Goal: Information Seeking & Learning: Learn about a topic

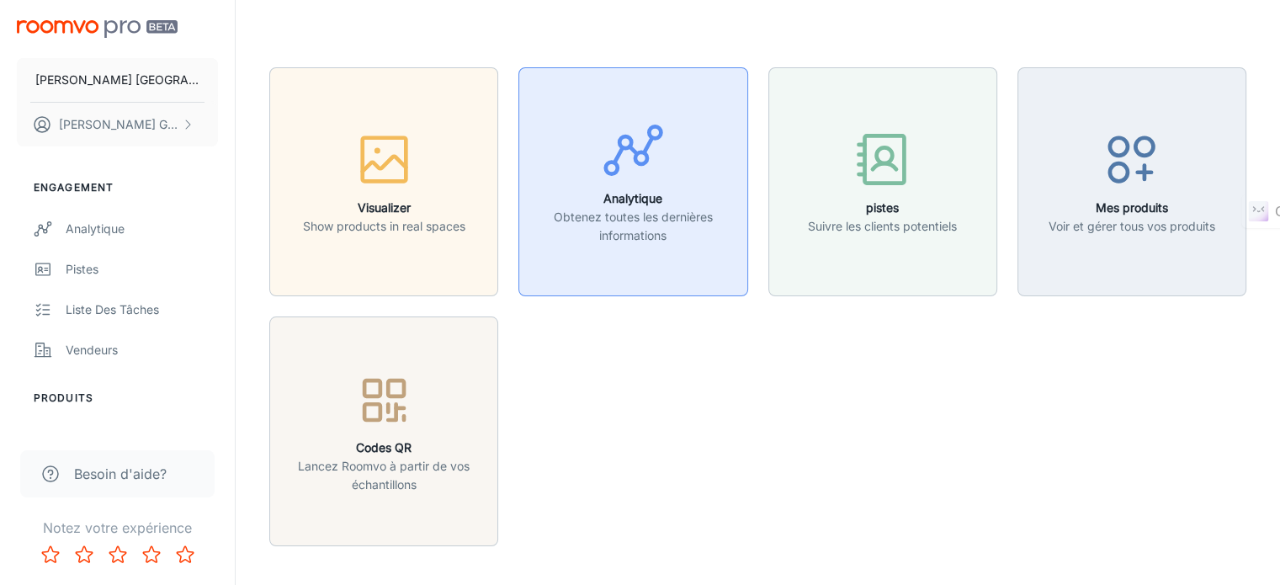
click at [606, 178] on icon "button" at bounding box center [633, 150] width 63 height 63
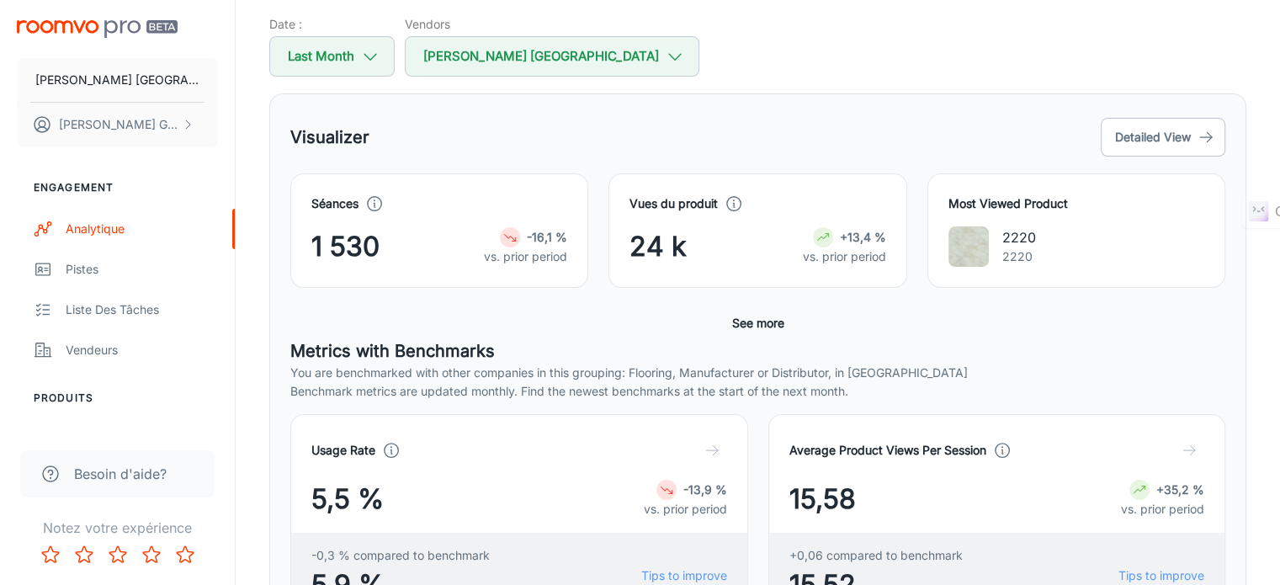
scroll to position [128, 0]
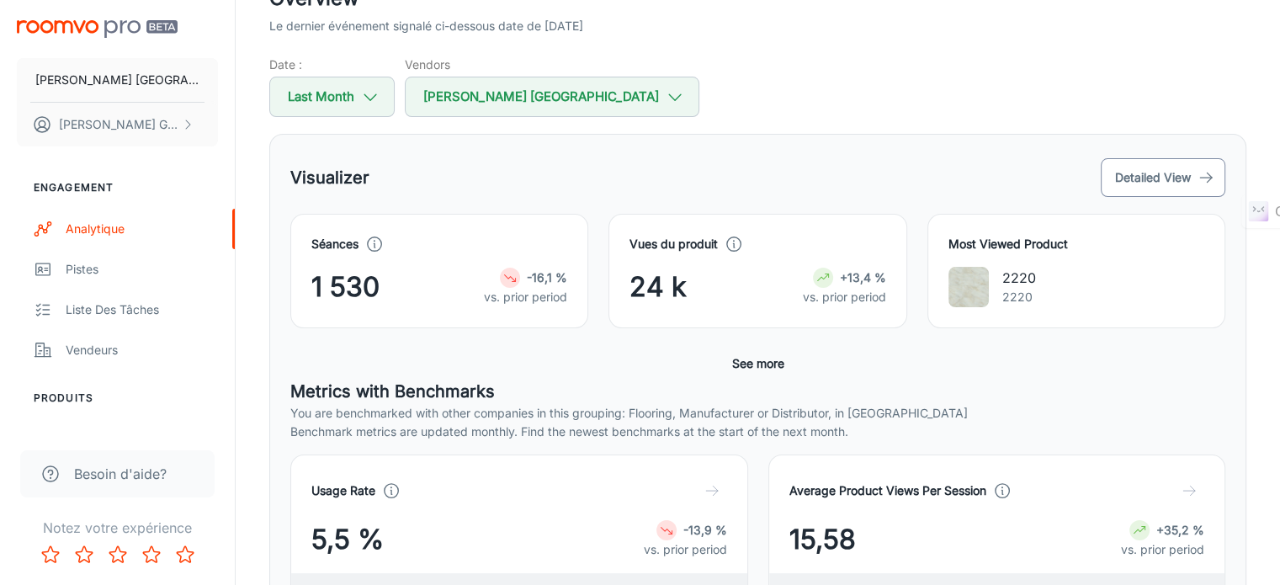
click at [1146, 185] on button "Detailed View" at bounding box center [1163, 177] width 125 height 39
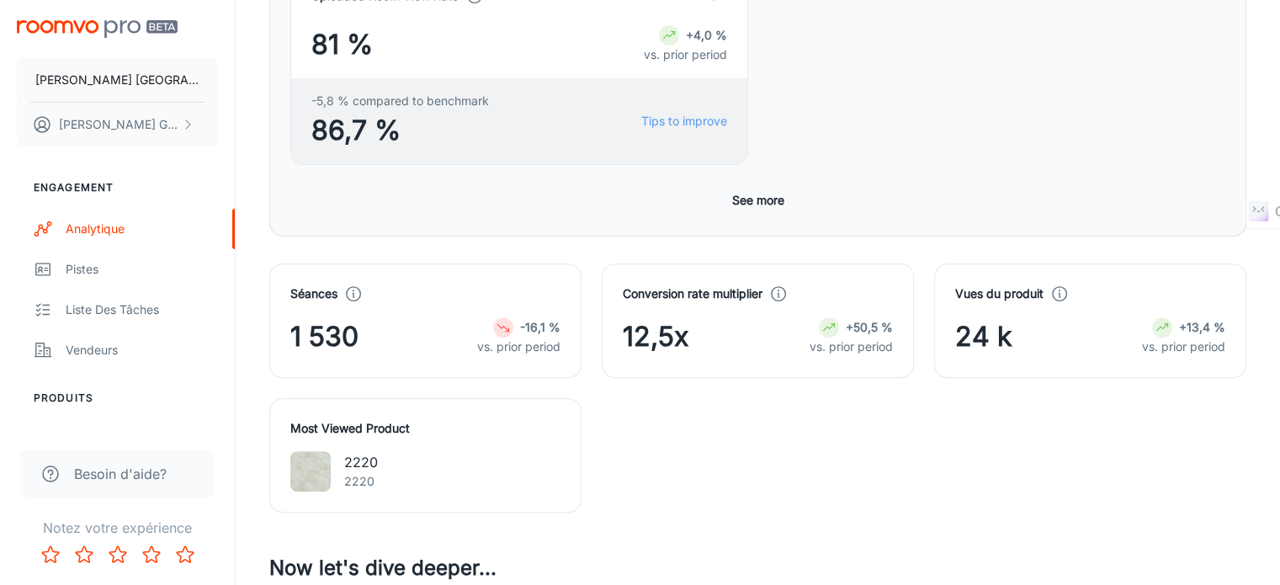
scroll to position [630, 0]
click at [975, 316] on span "24 k" at bounding box center [983, 336] width 57 height 40
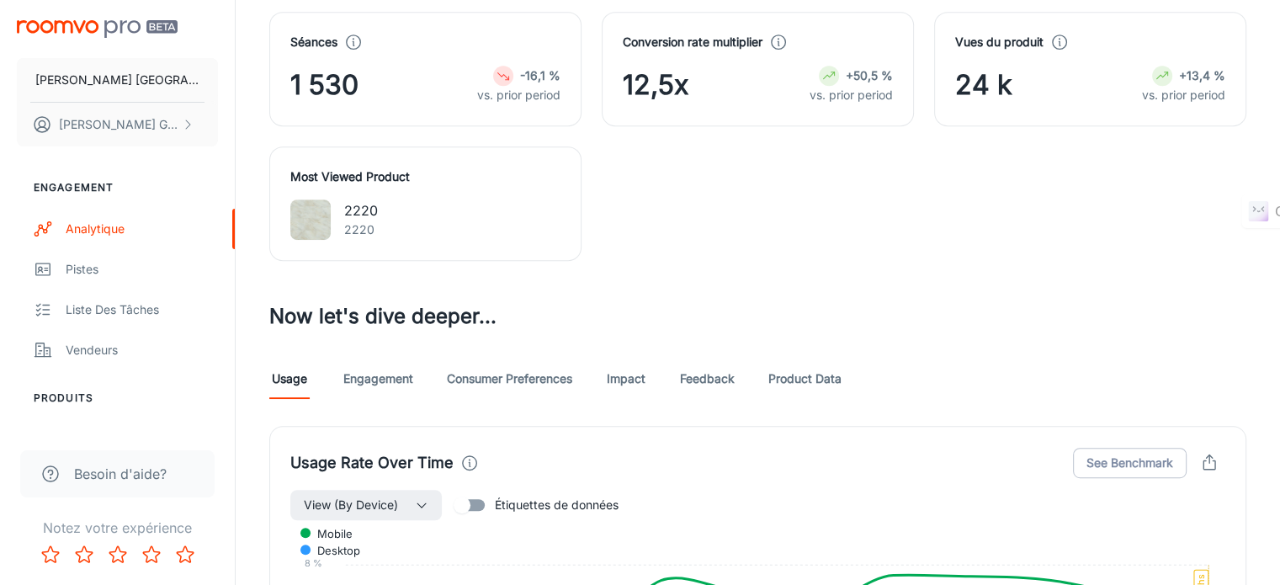
scroll to position [880, 0]
click at [384, 359] on link "Engagement" at bounding box center [378, 379] width 70 height 40
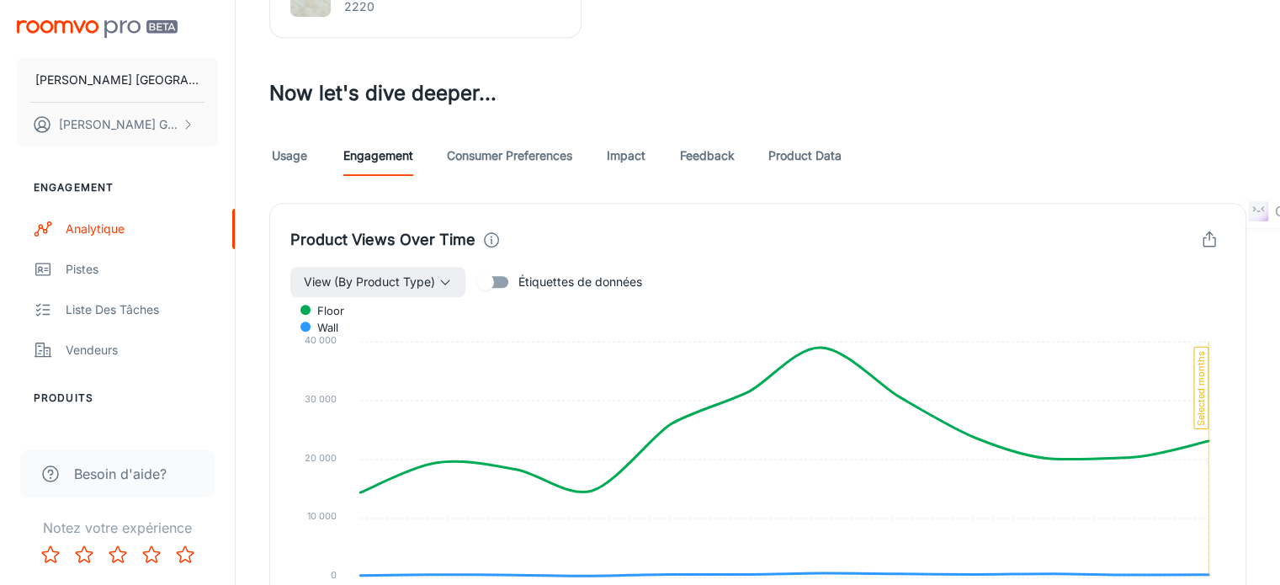
scroll to position [980, 0]
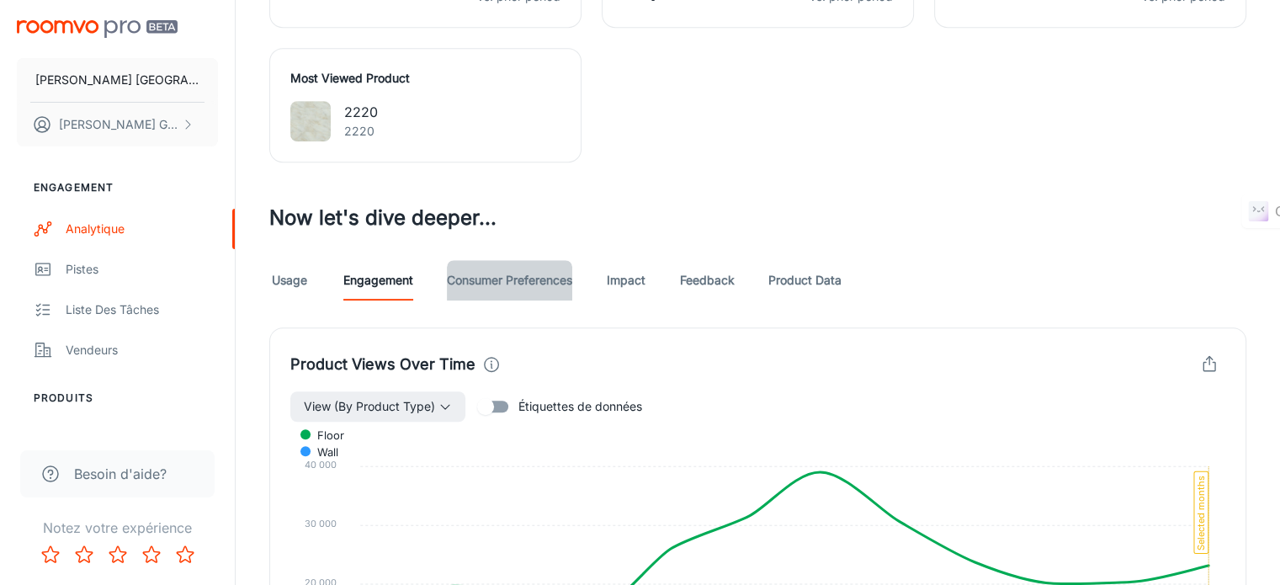
click at [481, 260] on link "Consumer Preferences" at bounding box center [509, 280] width 125 height 40
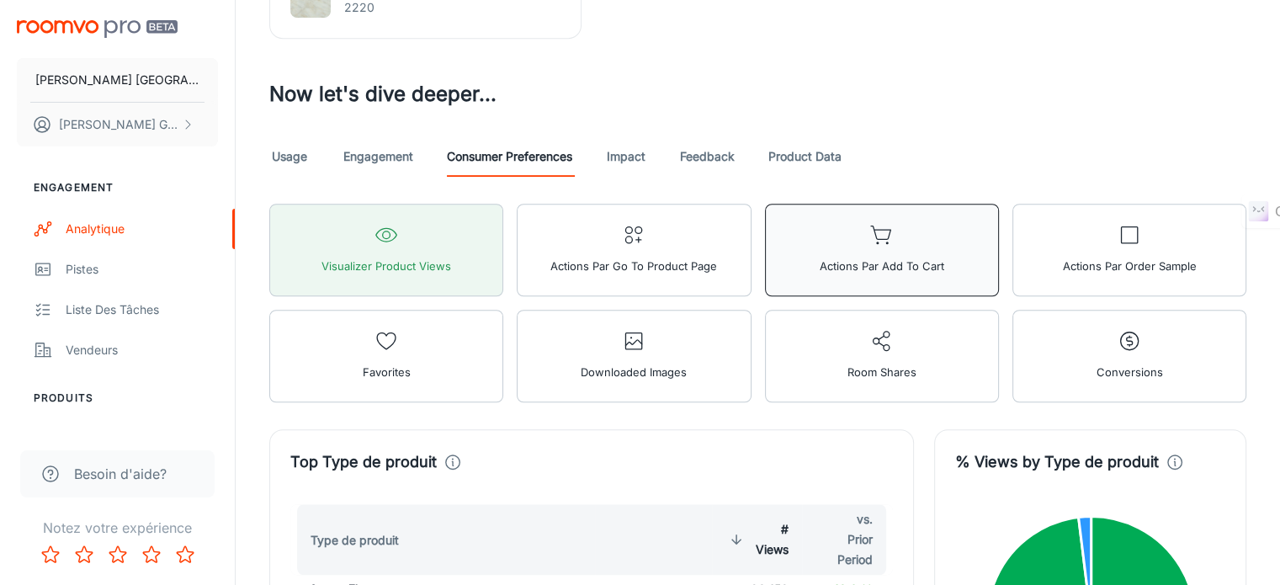
scroll to position [1024, 0]
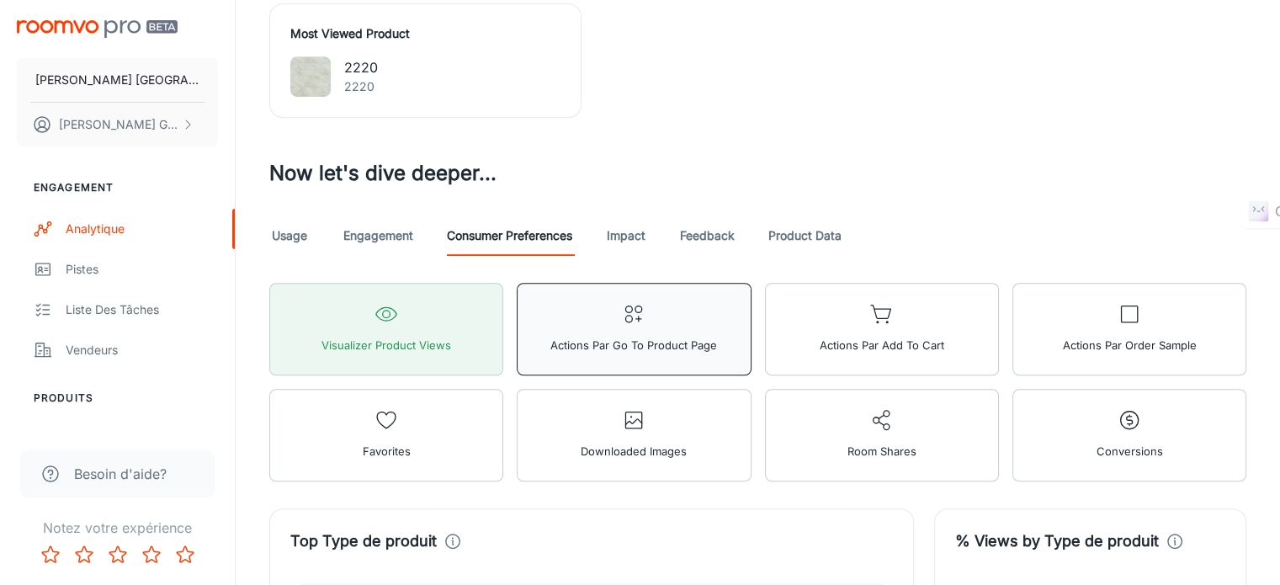
click at [622, 302] on icon "button" at bounding box center [634, 314] width 24 height 24
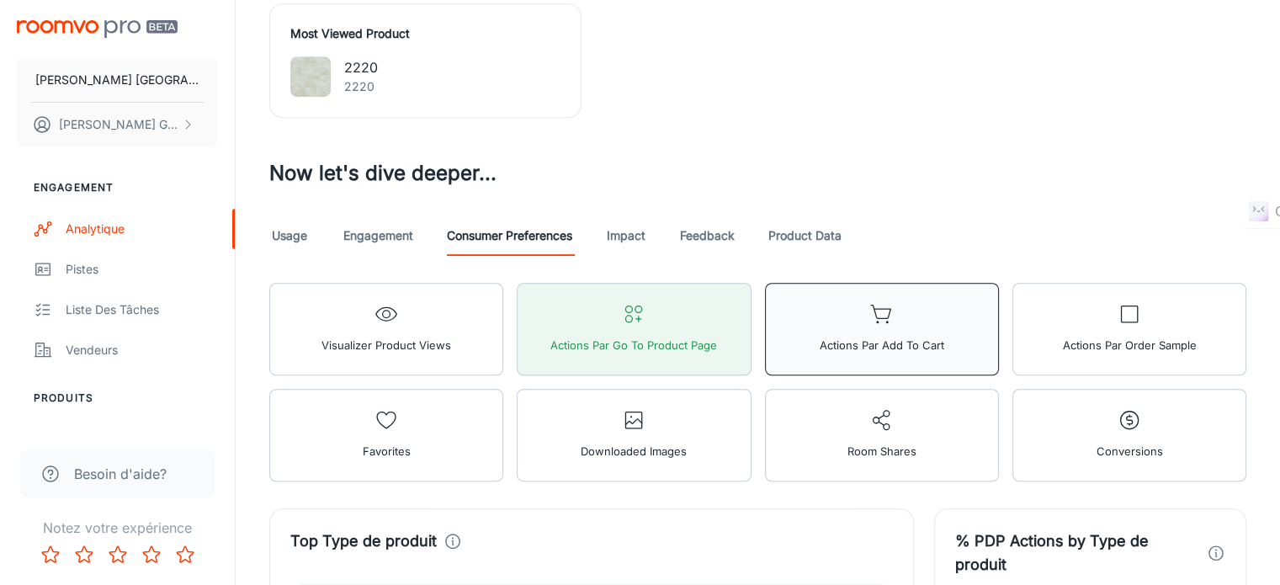
click at [871, 306] on icon "button" at bounding box center [880, 312] width 19 height 13
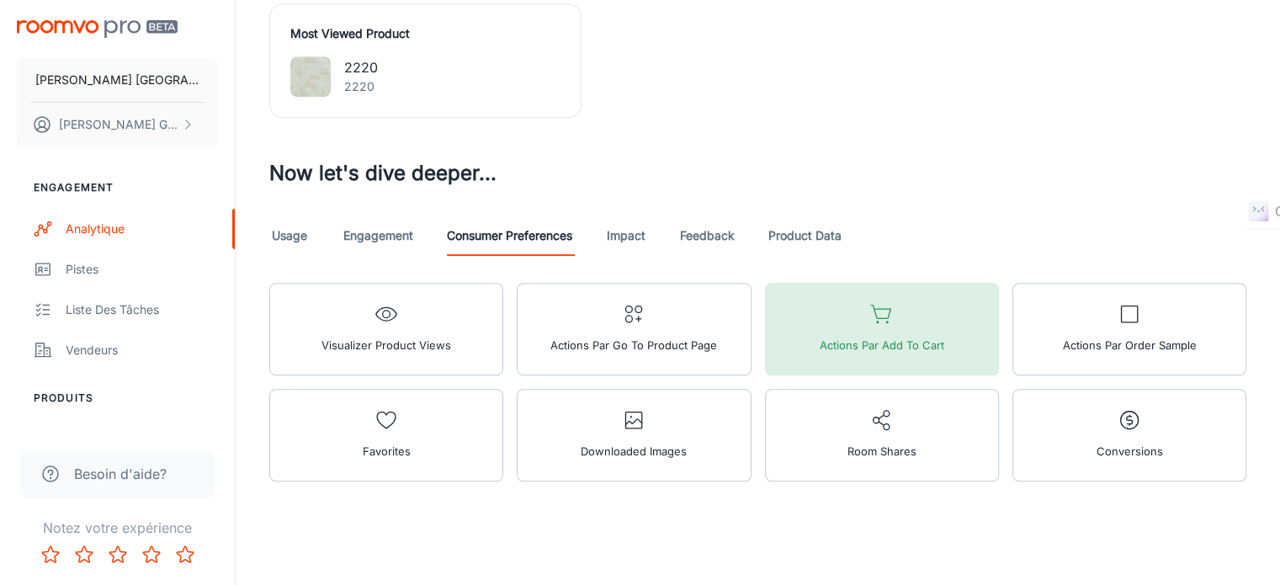
scroll to position [748, 0]
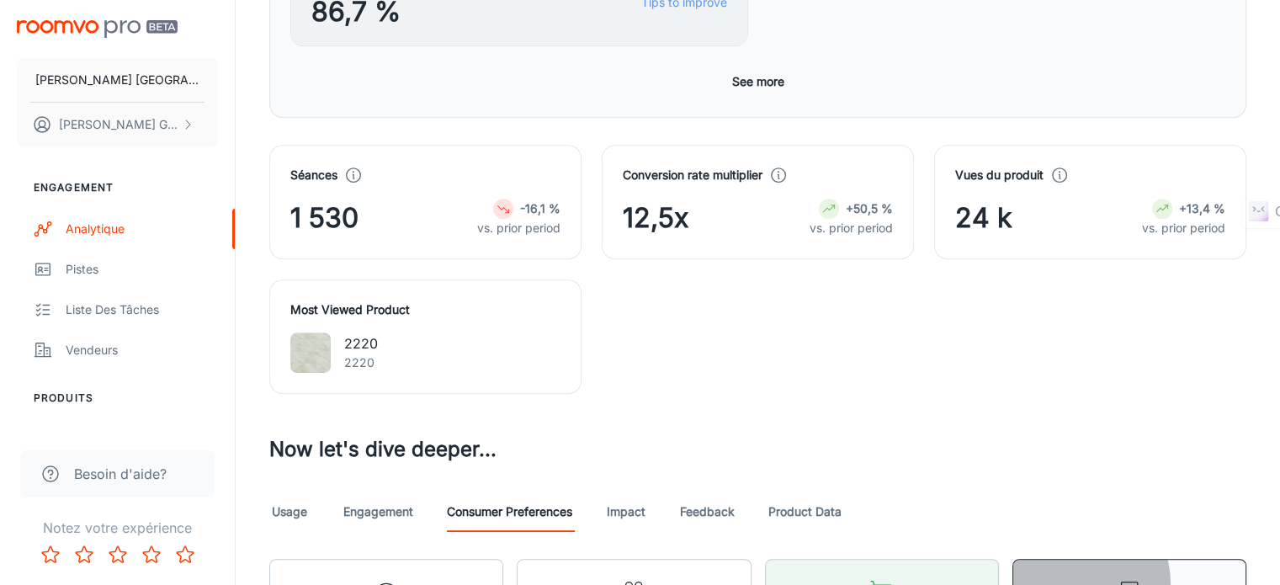
click at [1118, 578] on icon "button" at bounding box center [1130, 590] width 24 height 24
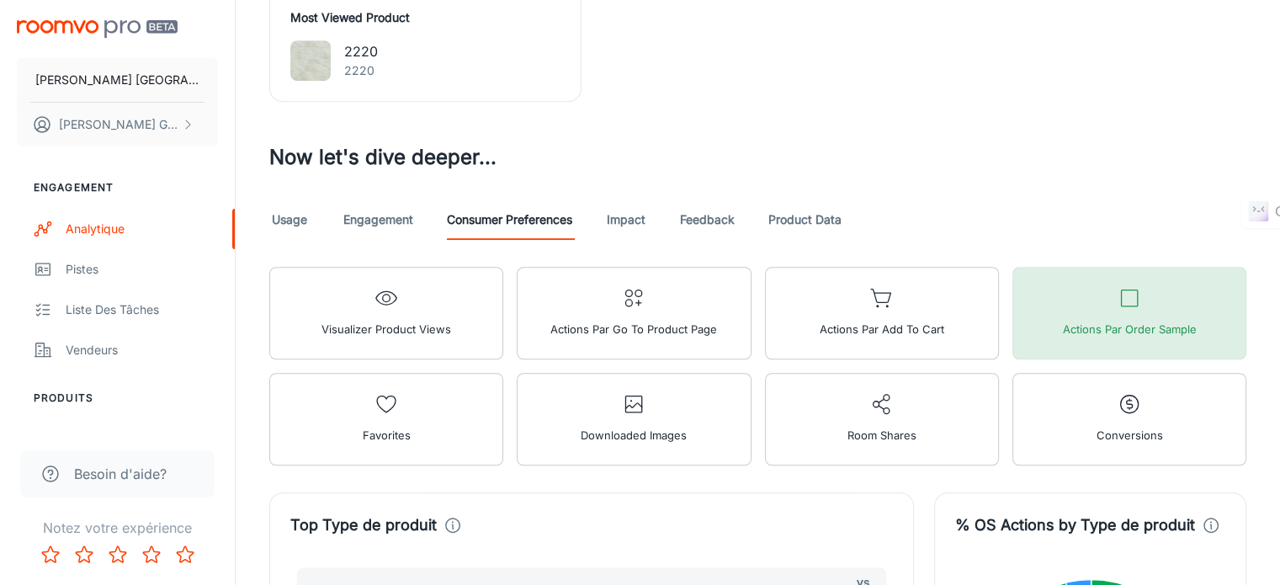
scroll to position [1041, 0]
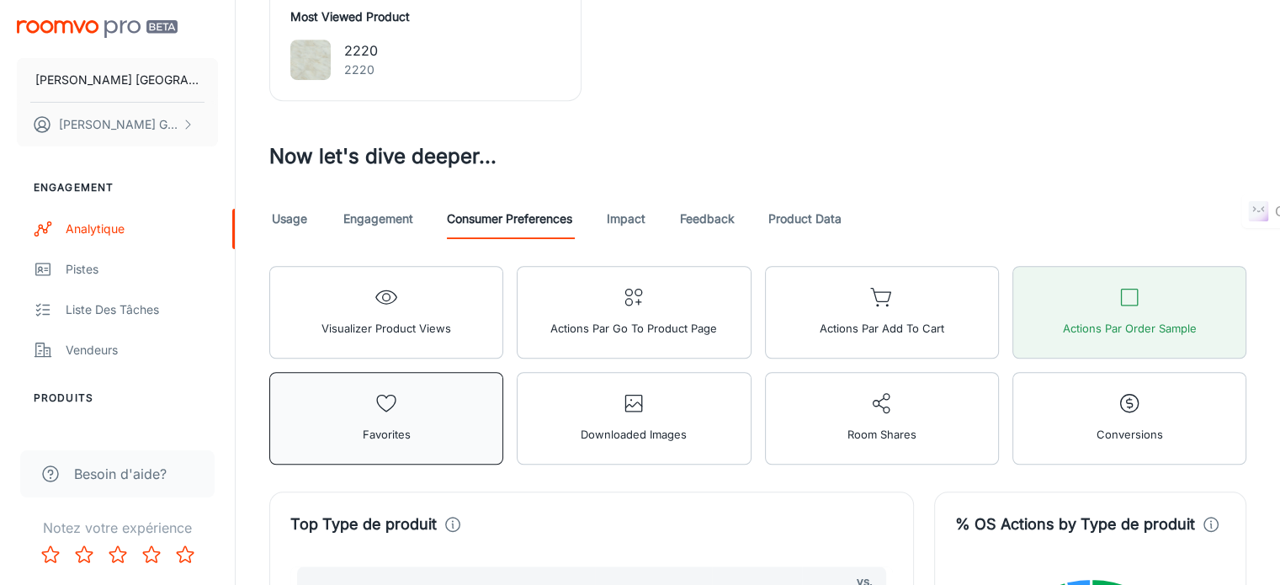
click at [503, 372] on button "Favorites" at bounding box center [386, 418] width 234 height 93
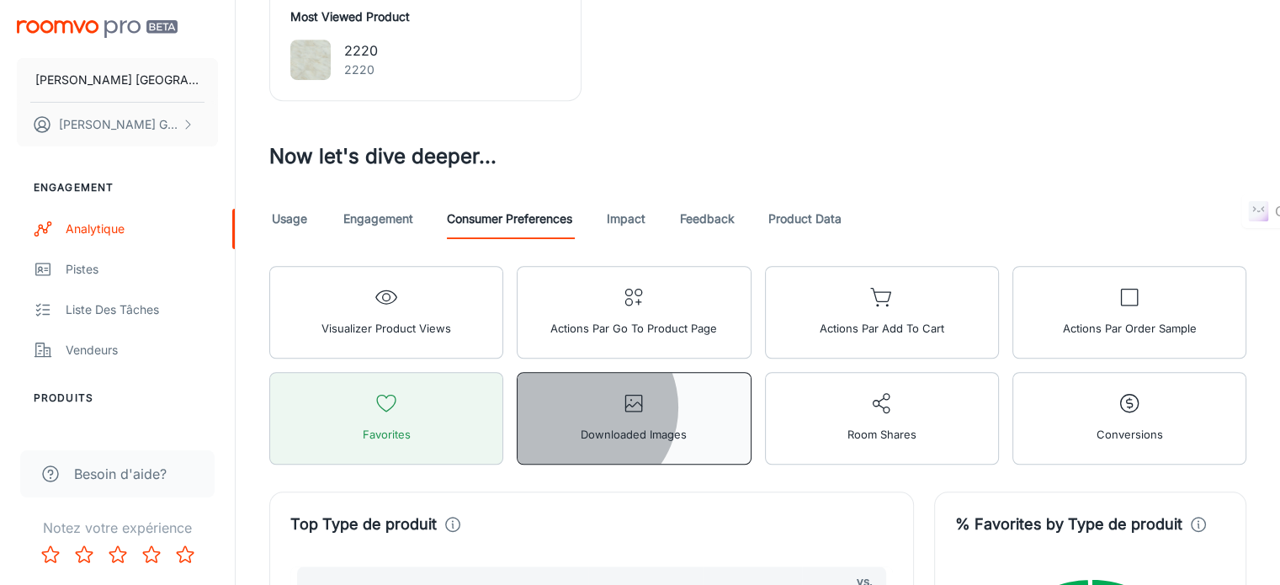
click at [646, 391] on icon "button" at bounding box center [634, 403] width 24 height 24
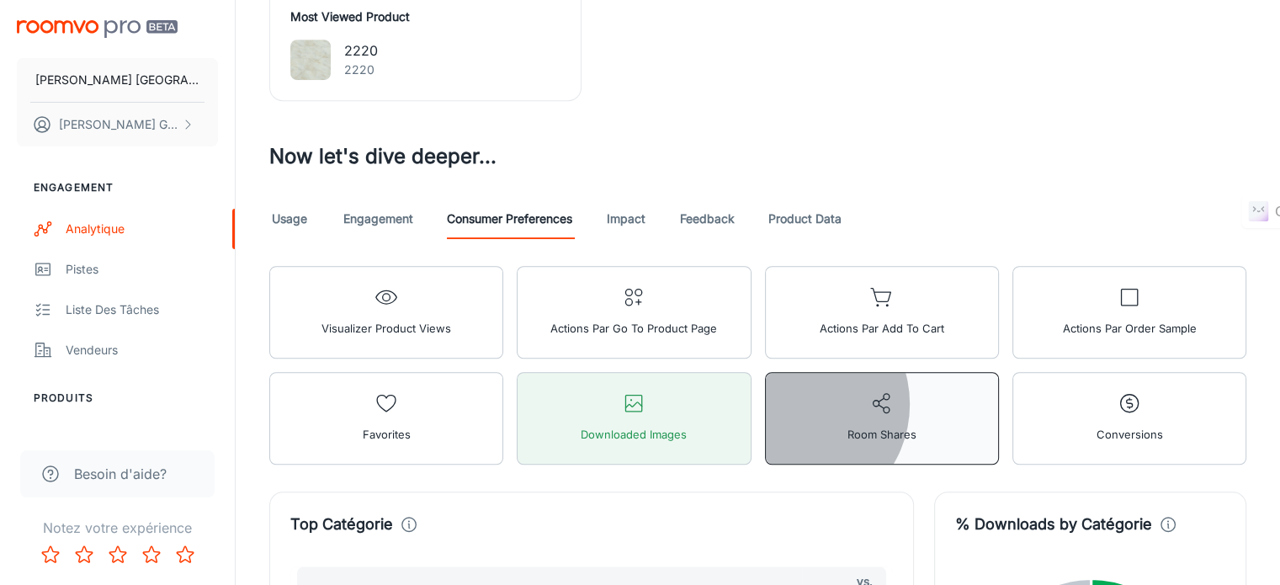
click at [999, 372] on button "Room Shares" at bounding box center [882, 418] width 234 height 93
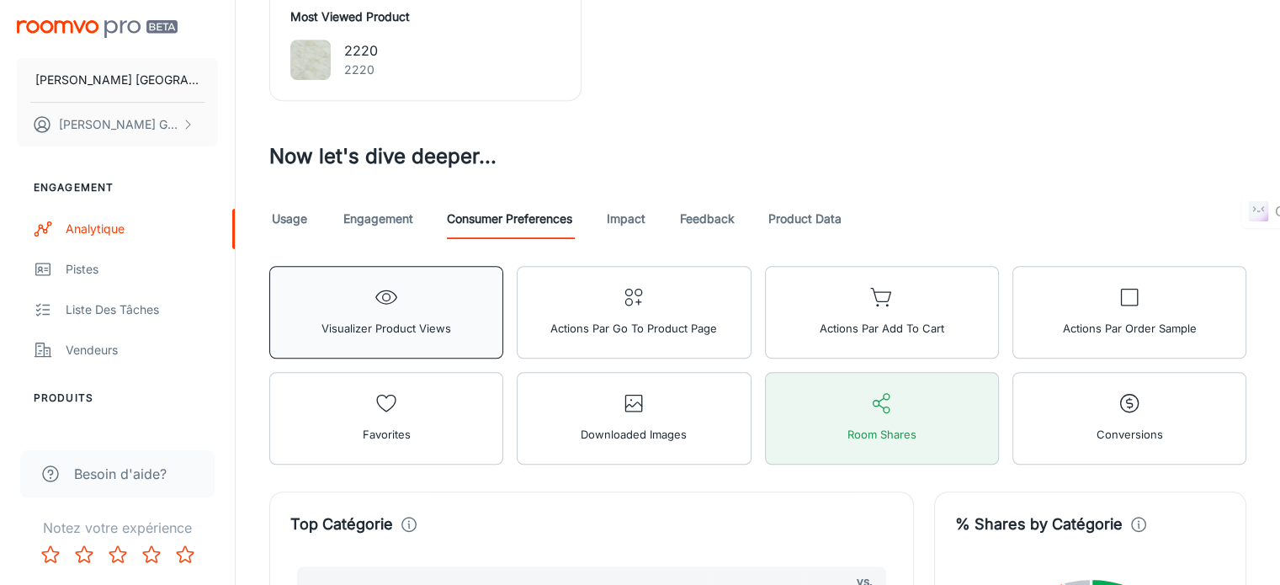
click at [335, 317] on span "Visualizer Product Views" at bounding box center [387, 328] width 130 height 22
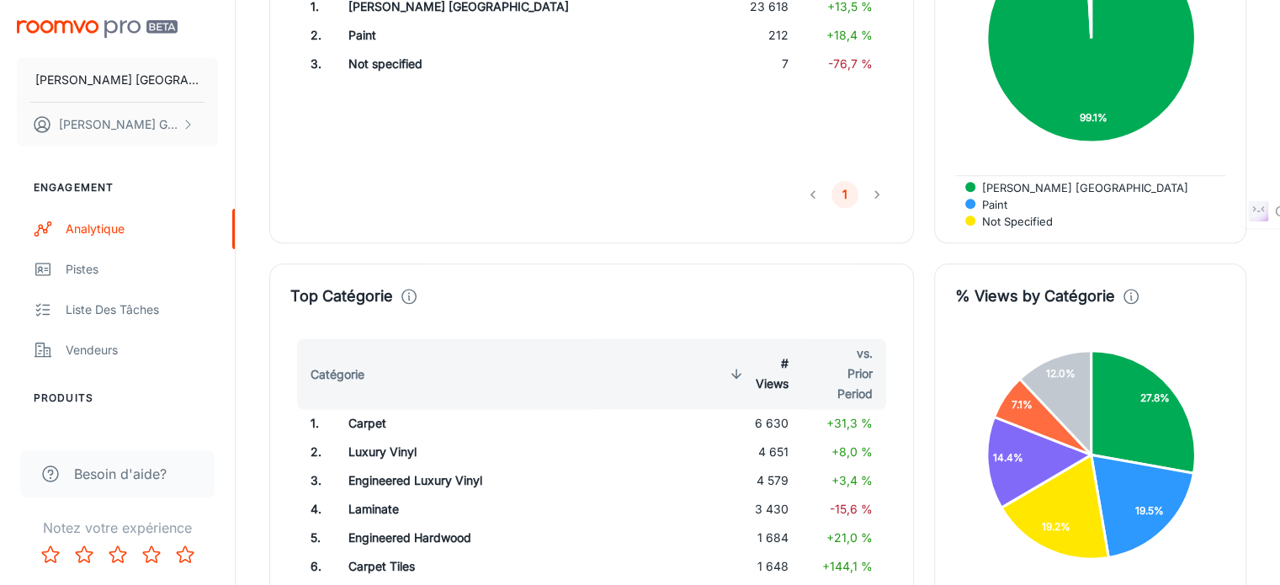
scroll to position [2103, 0]
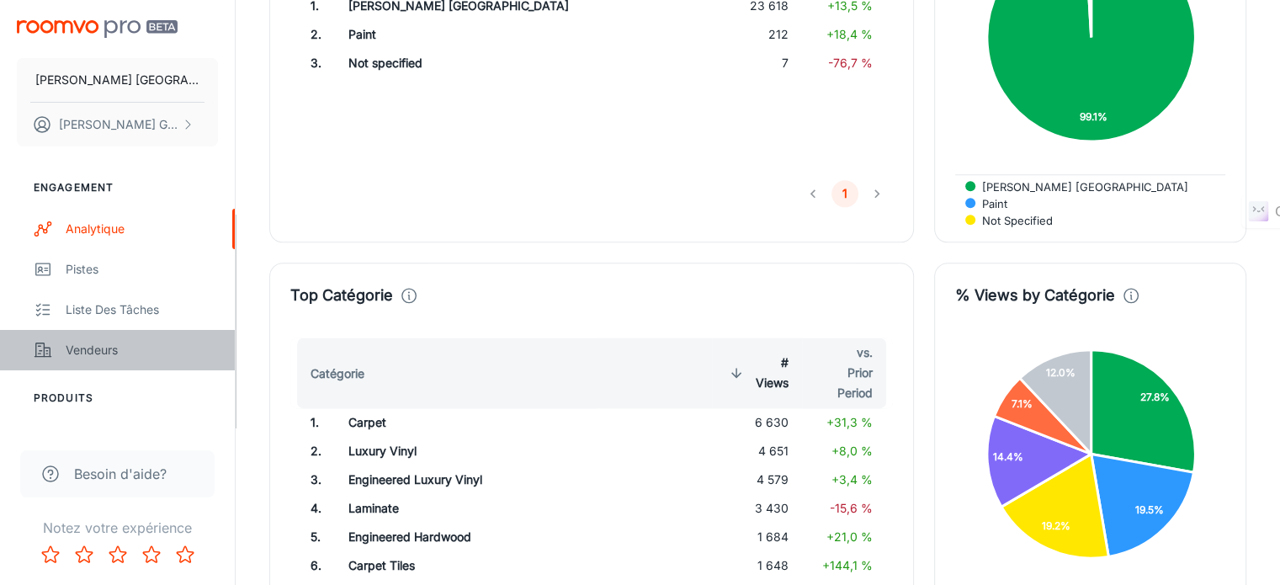
click at [79, 335] on link "Vendeurs" at bounding box center [117, 350] width 235 height 40
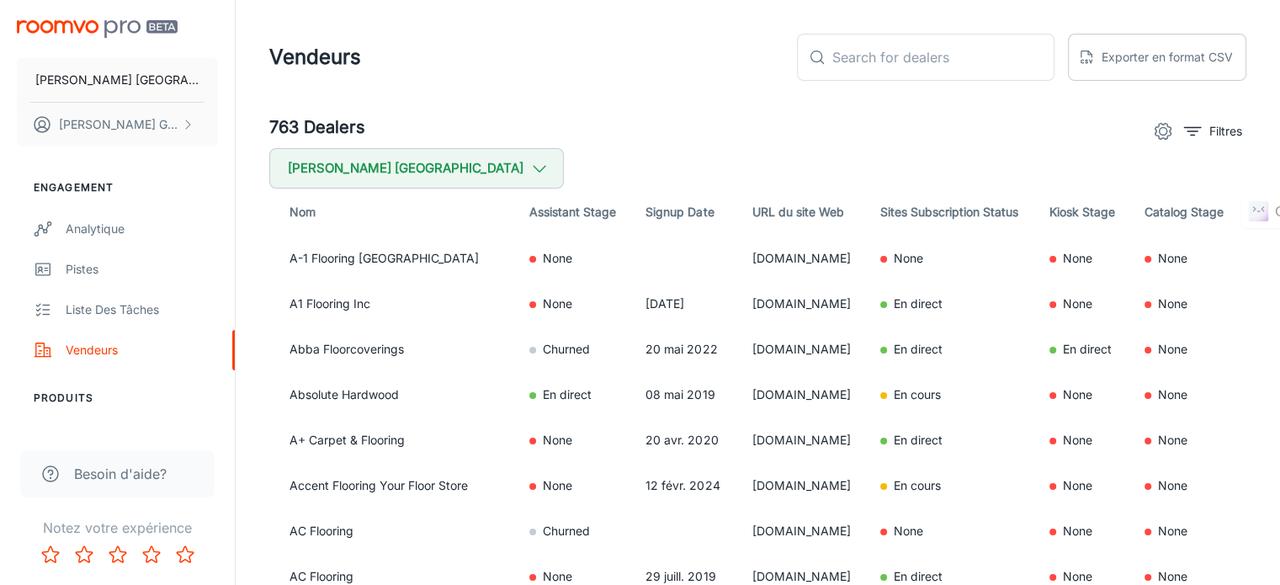
click at [1148, 127] on button "settings" at bounding box center [1163, 131] width 34 height 34
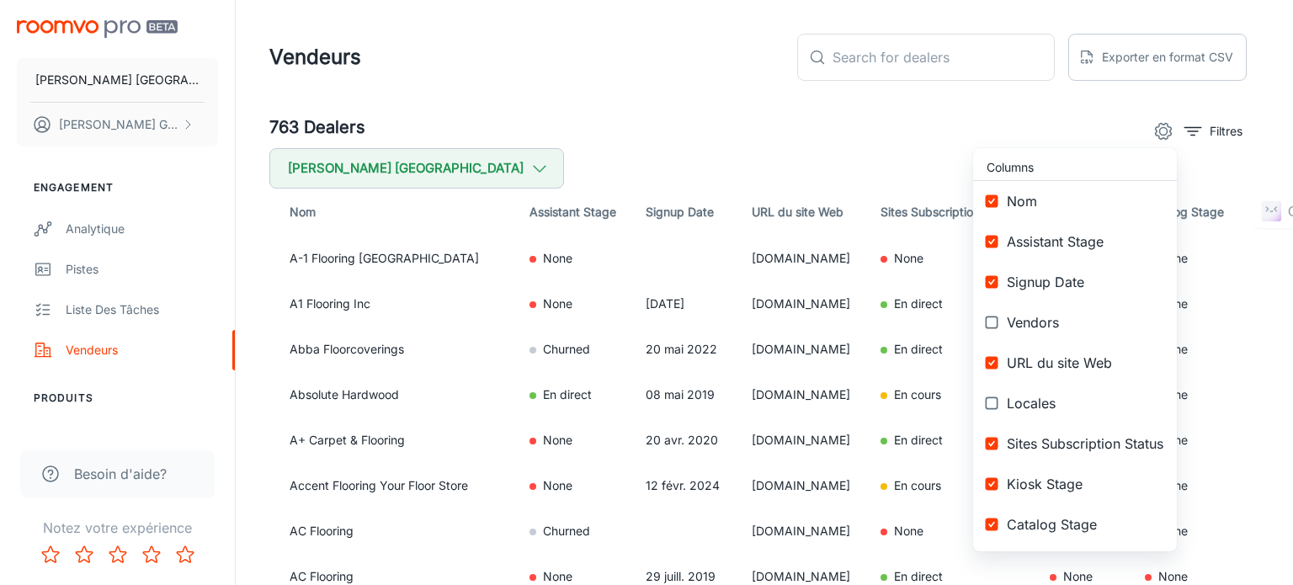
click at [1212, 130] on div at bounding box center [646, 292] width 1293 height 585
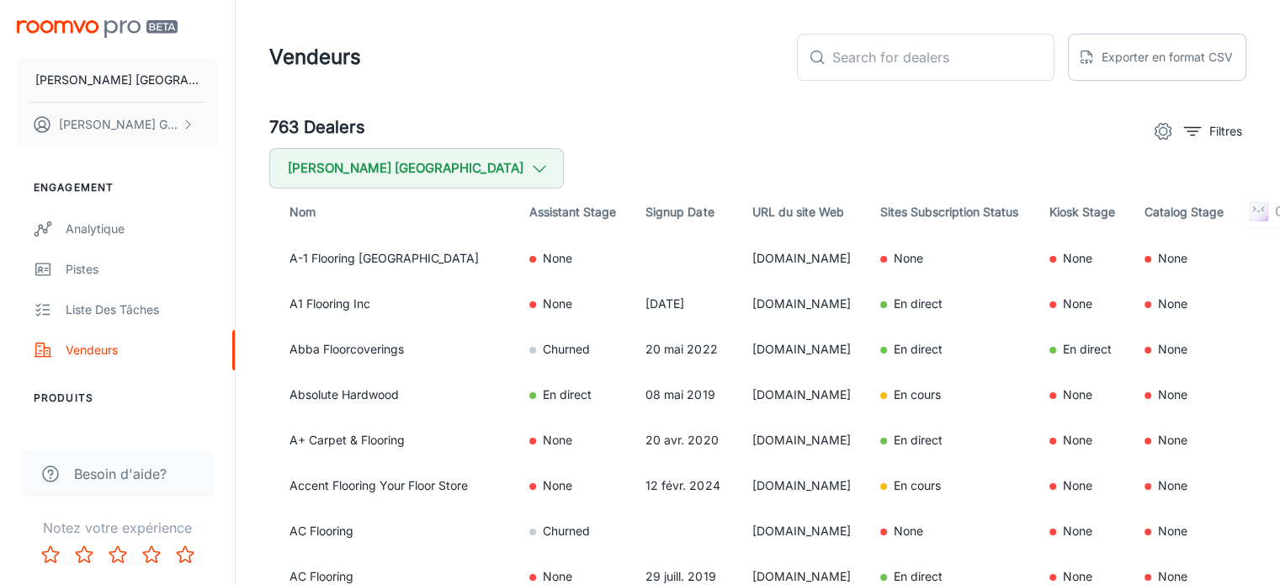
click at [1212, 130] on div "Columns Nom Assistant Stage Signup Date Vendors URL du site Web Locales Sites S…" at bounding box center [640, 292] width 1280 height 585
click at [1212, 130] on p "Filtres" at bounding box center [1226, 131] width 33 height 19
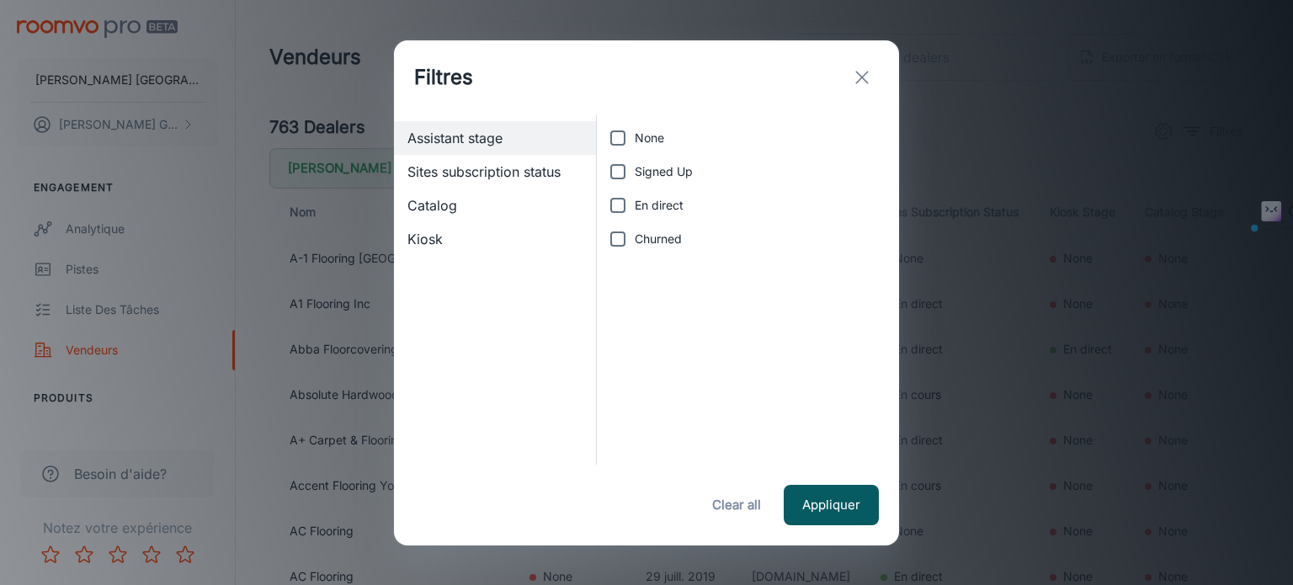
click at [646, 167] on span "Signed Up" at bounding box center [664, 171] width 58 height 19
click at [635, 167] on input "Signed Up" at bounding box center [618, 172] width 34 height 34
checkbox input "true"
click at [818, 497] on button "Appliquer" at bounding box center [831, 505] width 95 height 40
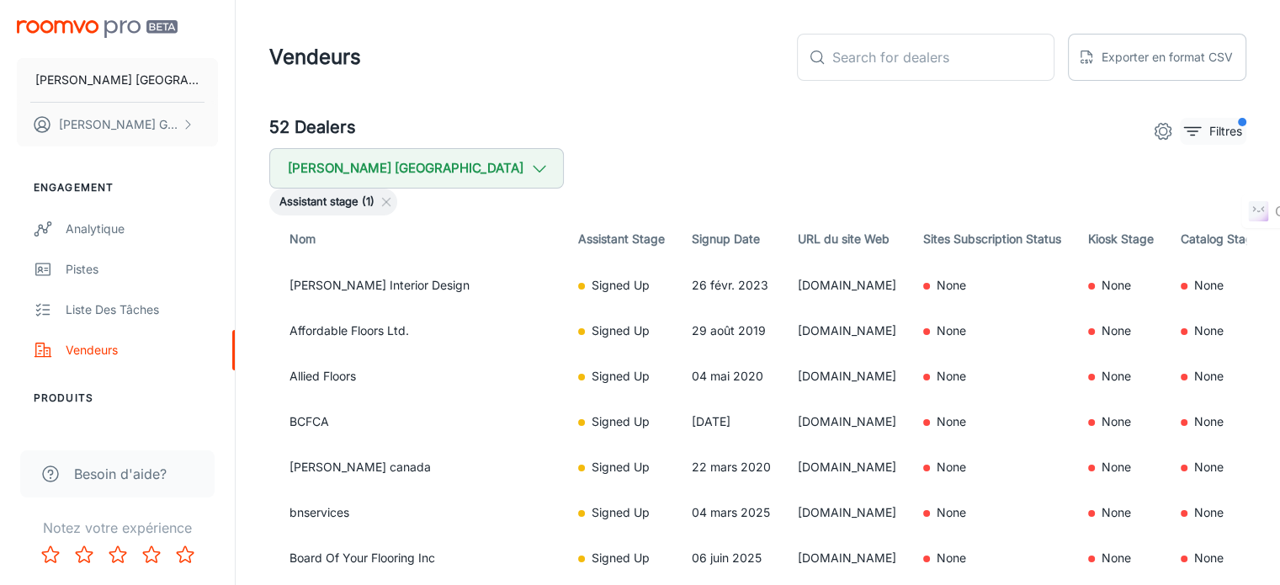
click at [1222, 127] on p "Filtres" at bounding box center [1226, 131] width 33 height 19
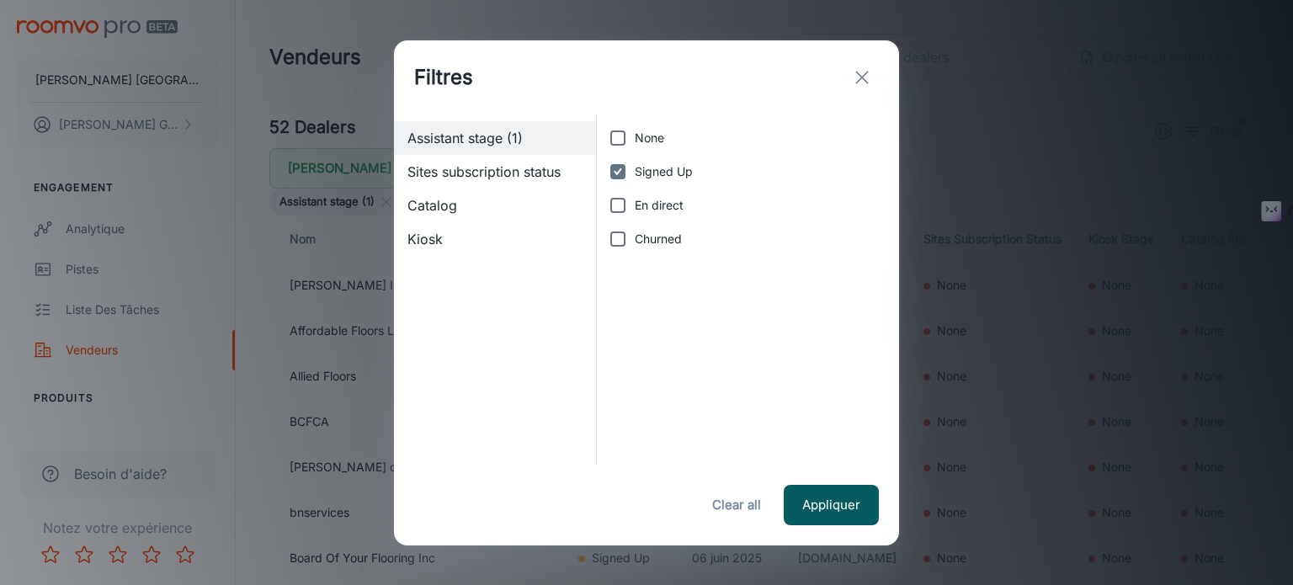
click at [665, 171] on span "Signed Up" at bounding box center [664, 171] width 58 height 19
click at [635, 171] on input "Signed Up" at bounding box center [618, 172] width 34 height 34
checkbox input "false"
click at [656, 196] on span "En direct" at bounding box center [659, 205] width 49 height 19
click at [635, 196] on input "En direct" at bounding box center [618, 206] width 34 height 34
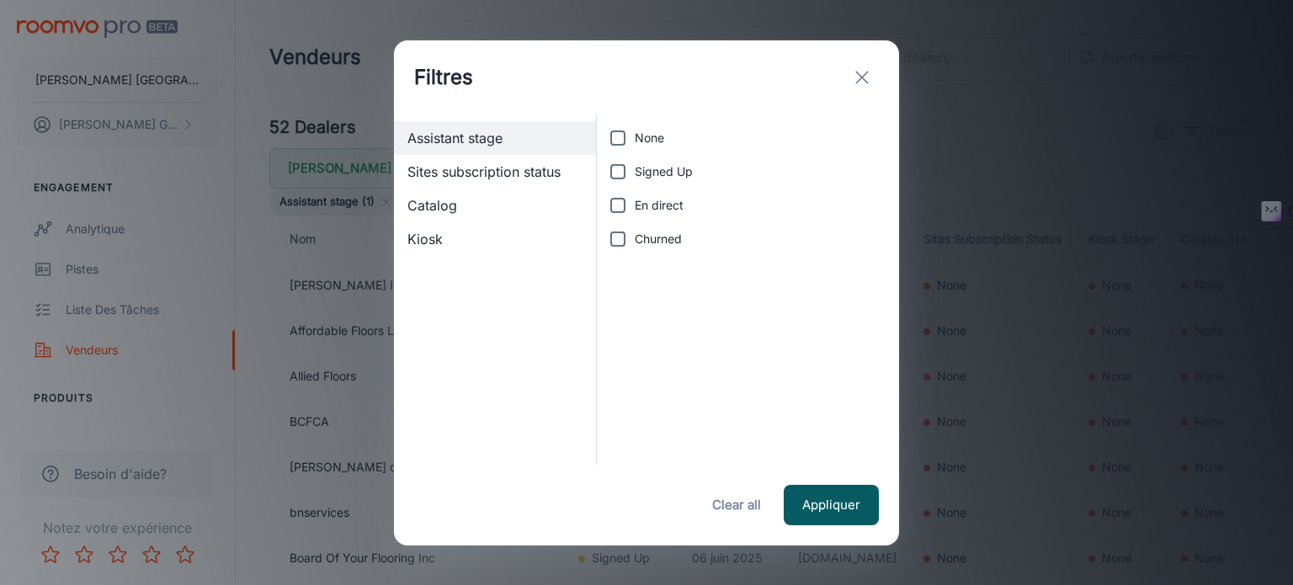
checkbox input "true"
click at [854, 519] on button "Appliquer" at bounding box center [831, 505] width 95 height 40
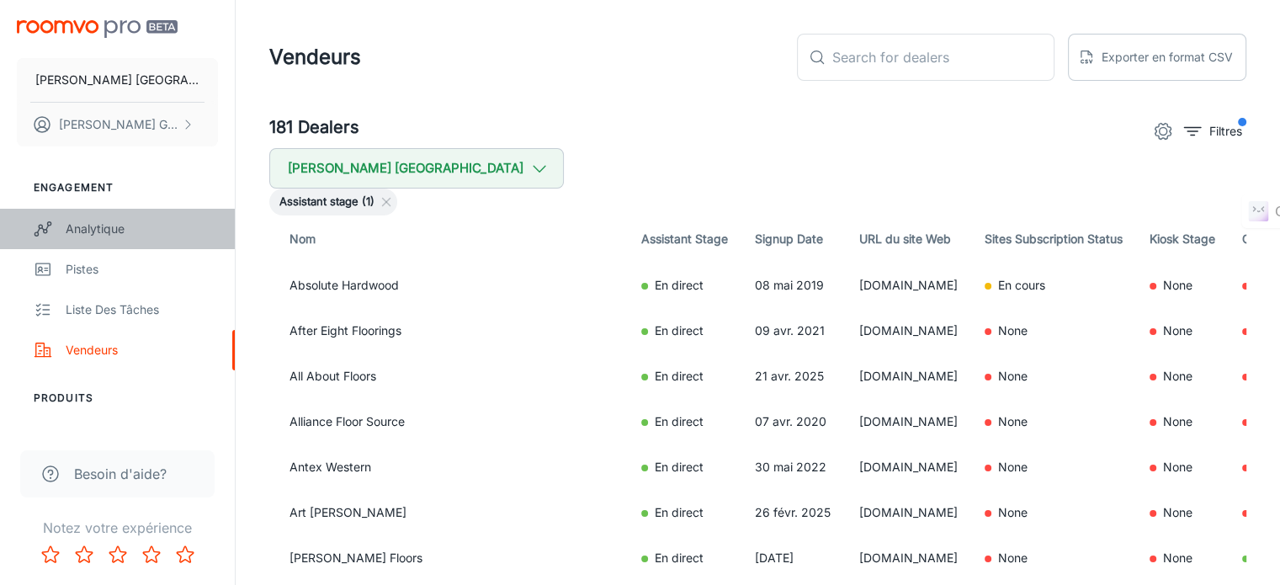
click at [127, 230] on div "Analytique" at bounding box center [142, 229] width 152 height 19
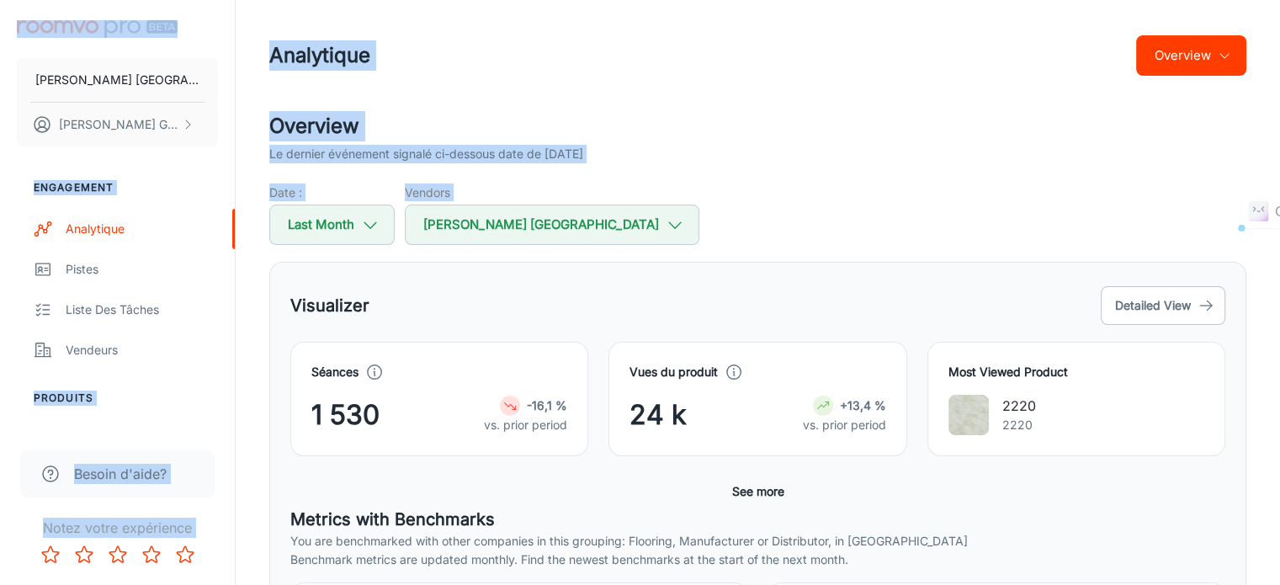
drag, startPoint x: 127, startPoint y: 230, endPoint x: 568, endPoint y: 261, distance: 442.2
click at [531, 309] on div "Visualizer Detailed View" at bounding box center [757, 305] width 935 height 45
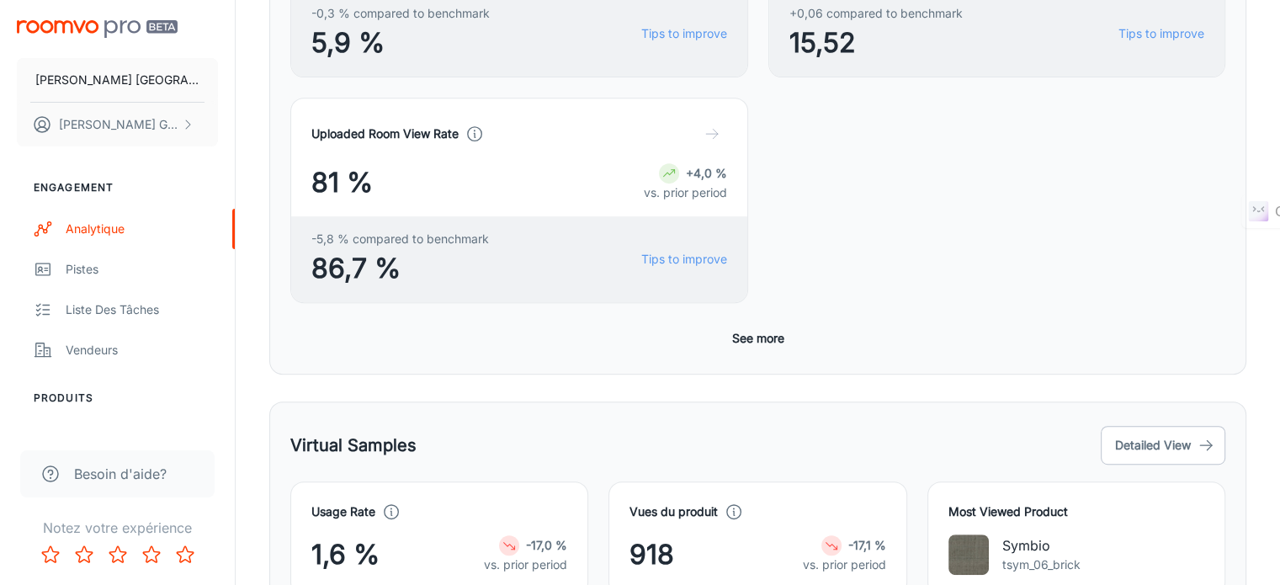
scroll to position [848, 0]
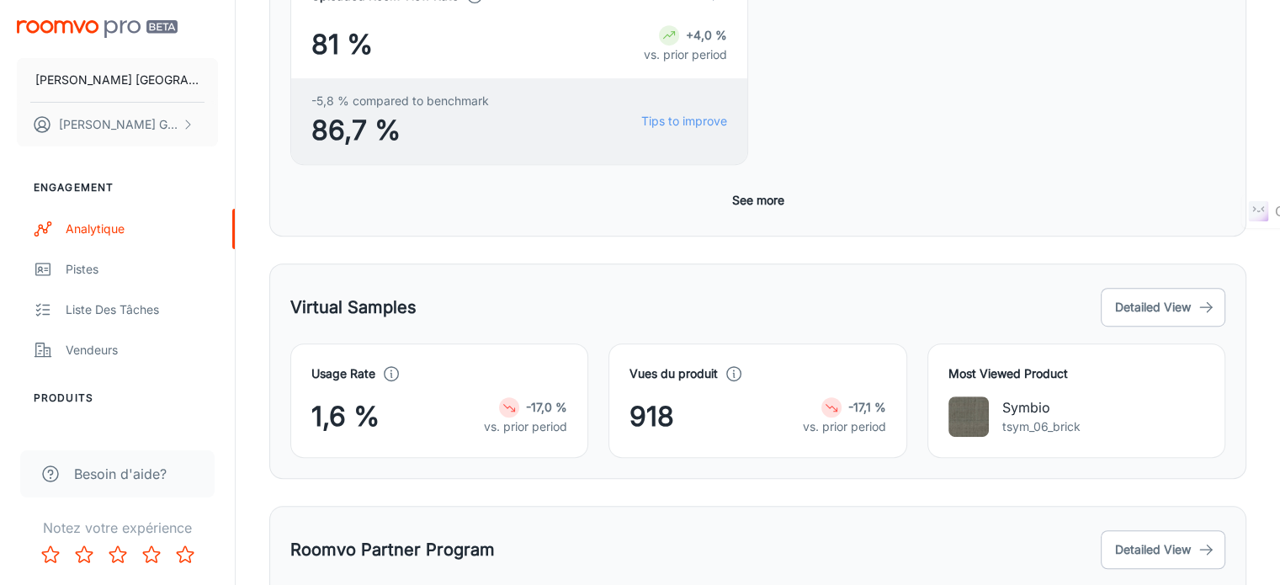
drag, startPoint x: 531, startPoint y: 309, endPoint x: 423, endPoint y: 316, distance: 108.8
click at [1175, 530] on button "Detailed View" at bounding box center [1163, 549] width 125 height 39
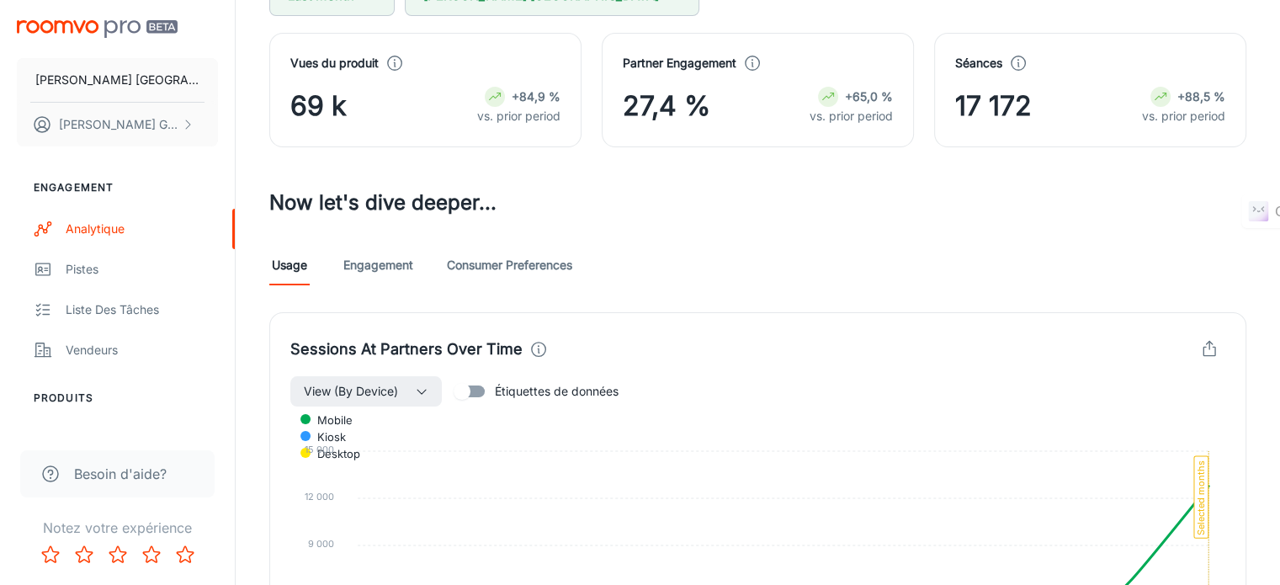
scroll to position [104, 0]
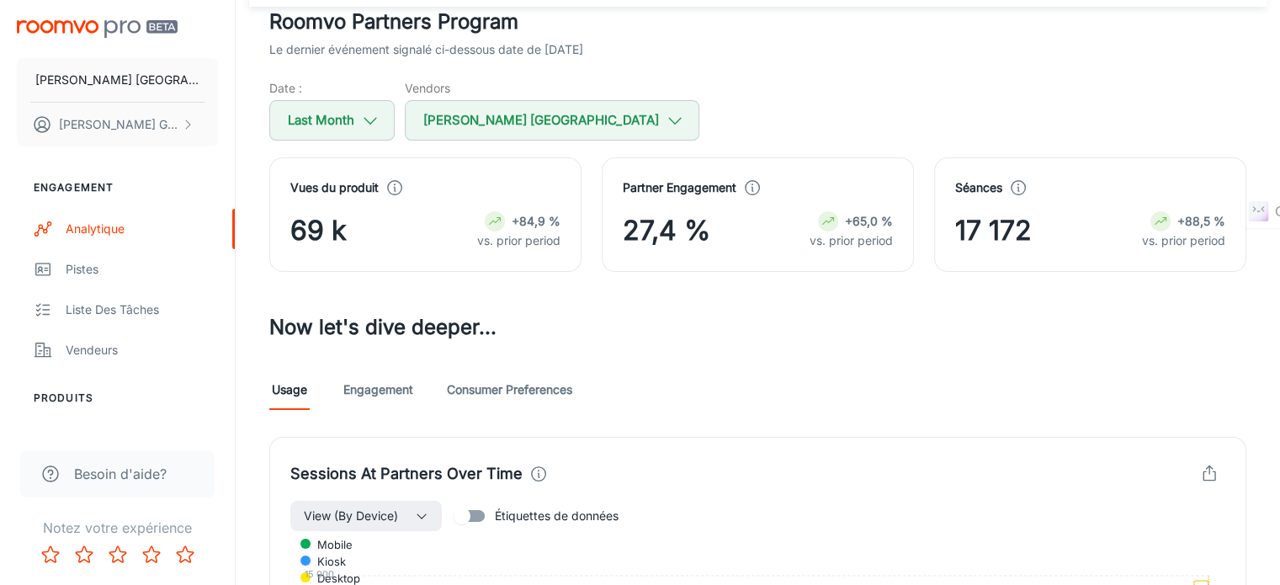
click at [387, 370] on link "Engagement" at bounding box center [378, 390] width 70 height 40
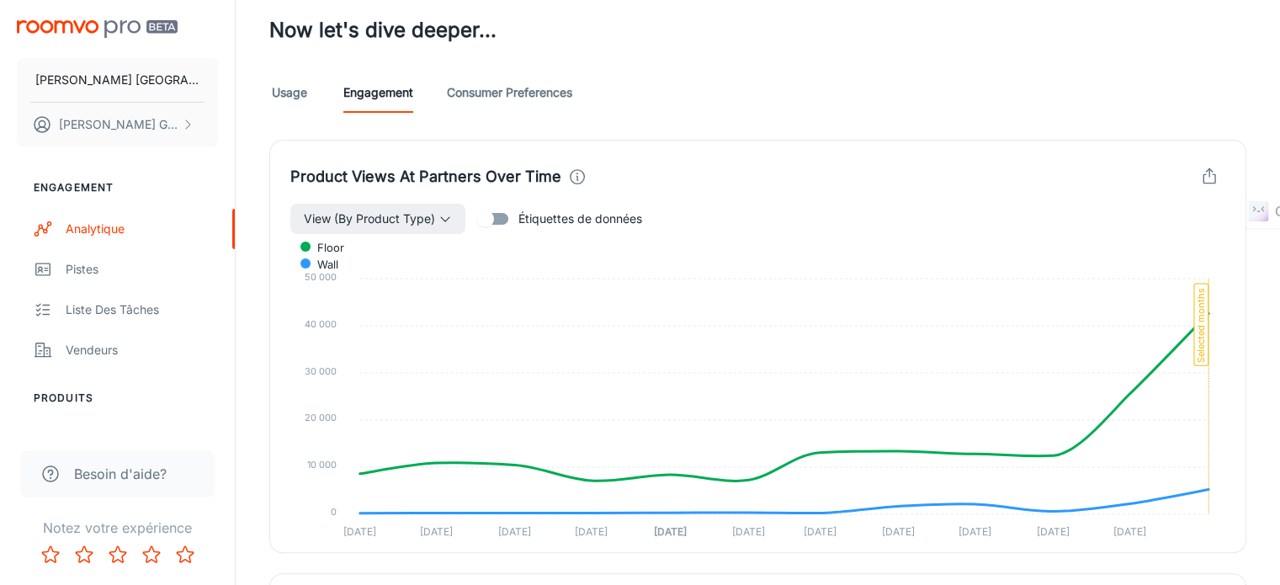
scroll to position [410, 0]
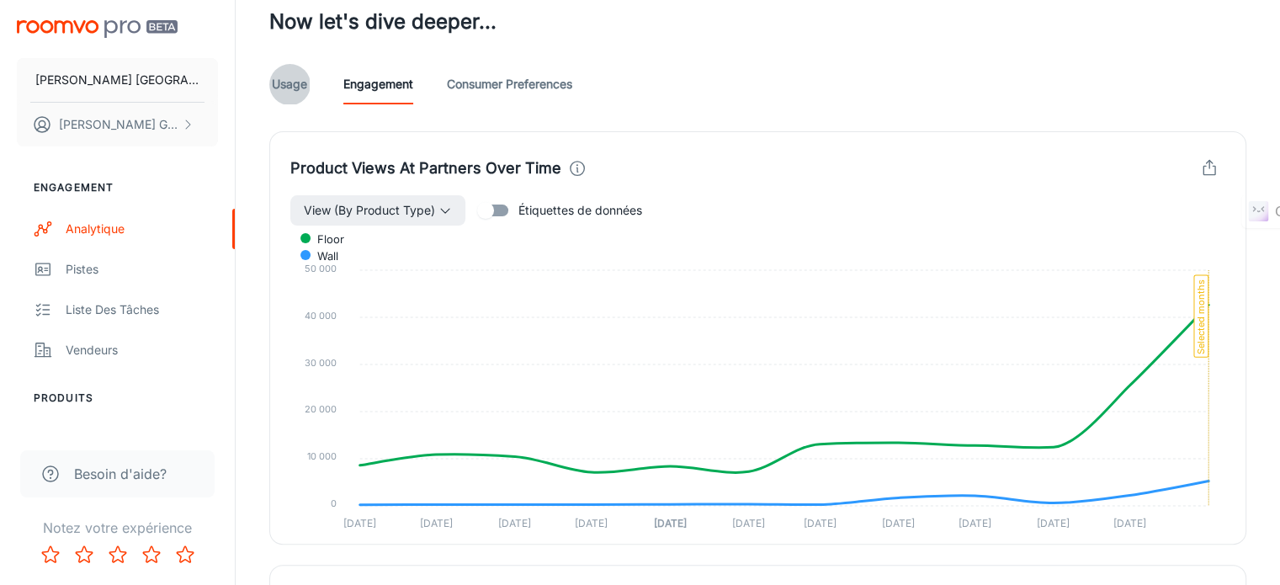
click at [513, 80] on link "Consumer Preferences" at bounding box center [509, 84] width 125 height 40
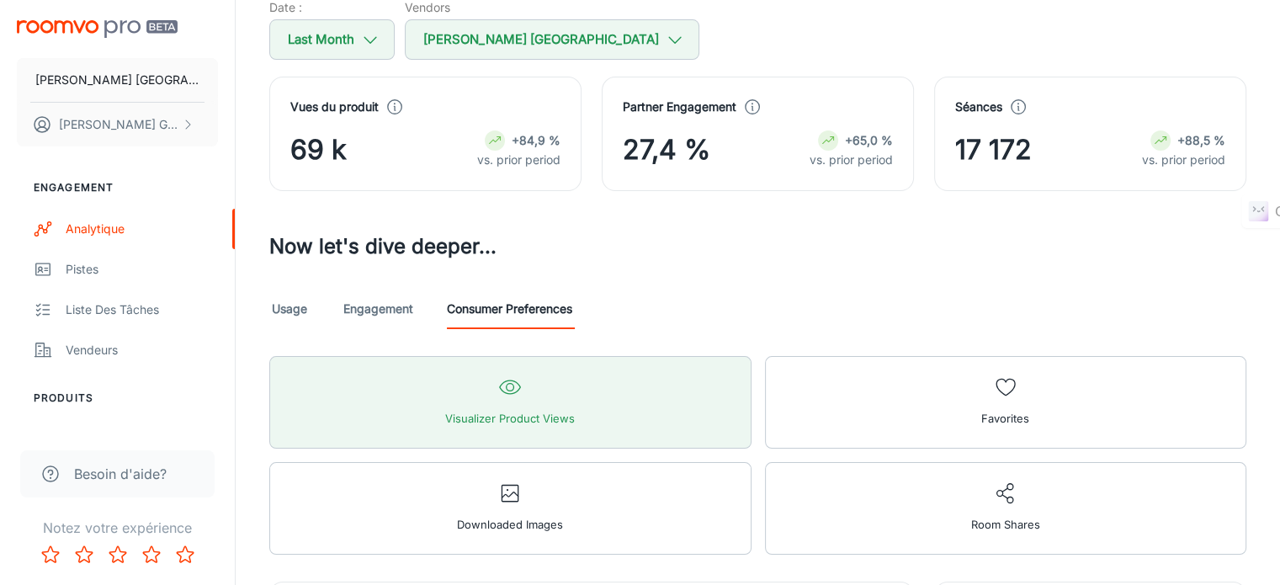
scroll to position [437, 0]
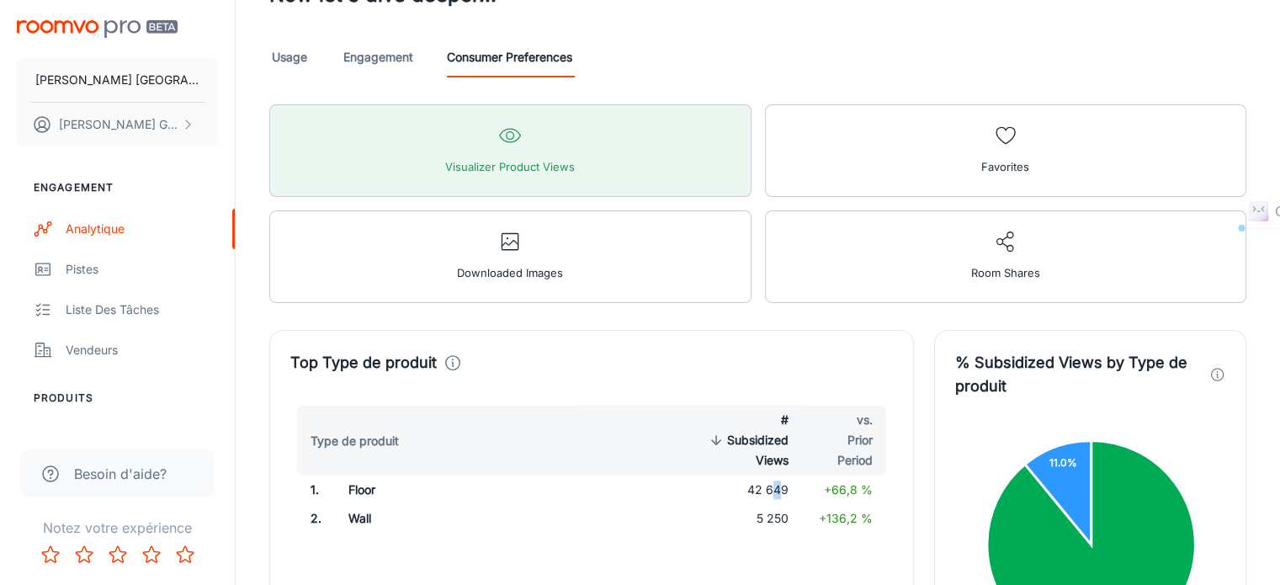
click at [772, 476] on td "42 649" at bounding box center [747, 490] width 110 height 29
drag, startPoint x: 772, startPoint y: 385, endPoint x: 705, endPoint y: 403, distance: 69.8
click at [705, 504] on td "5 250" at bounding box center [747, 518] width 110 height 29
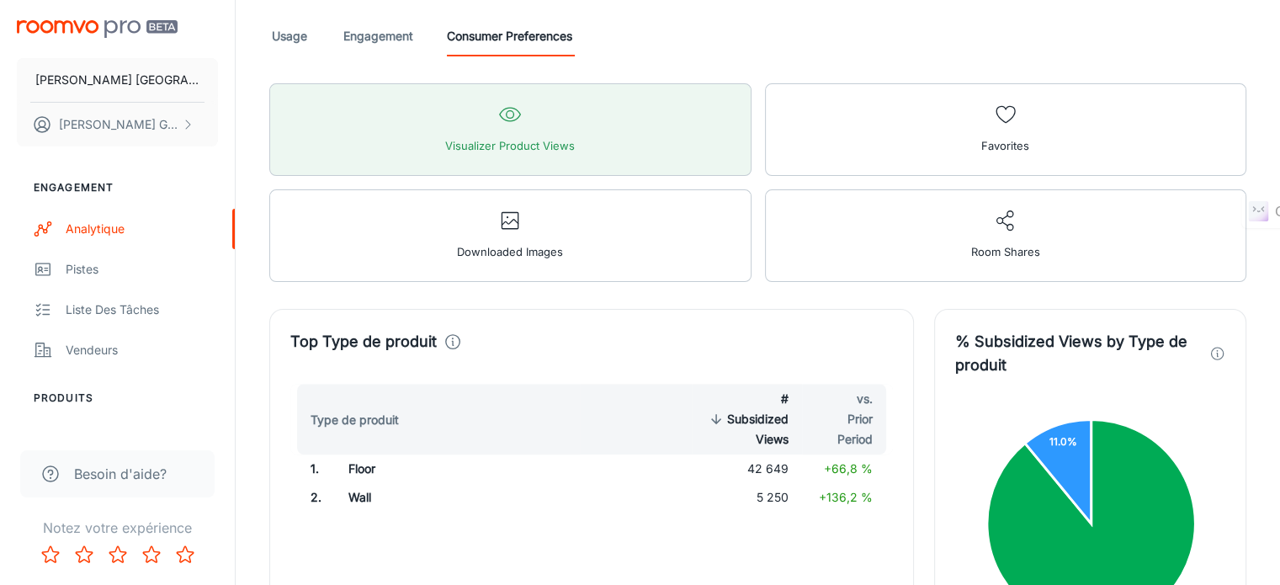
scroll to position [0, 0]
